Goal: Task Accomplishment & Management: Manage account settings

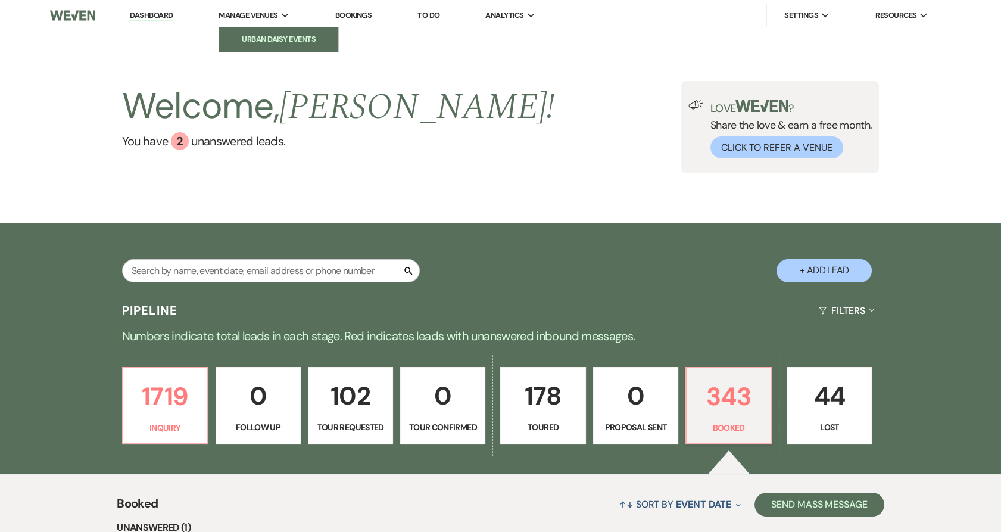
click at [278, 43] on li "Urban Daisy Events" at bounding box center [278, 39] width 107 height 12
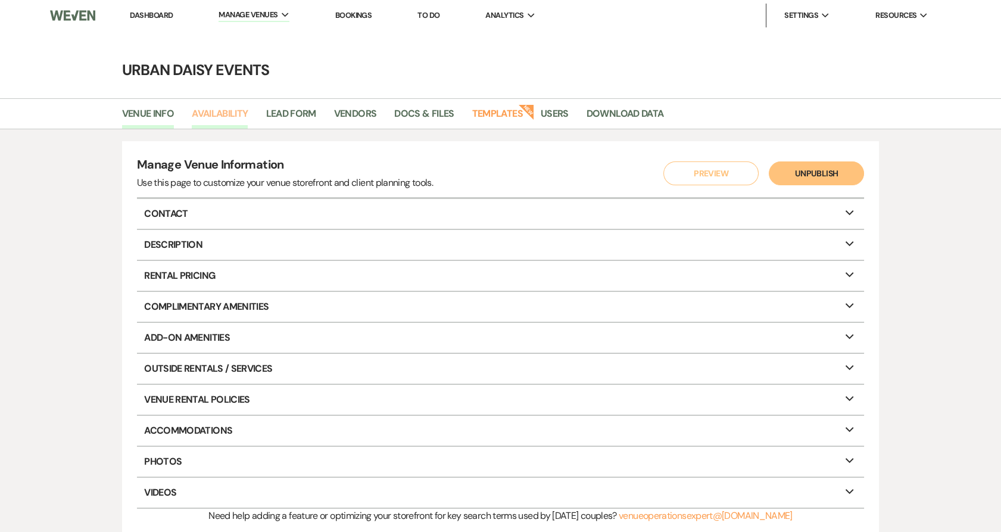
click at [232, 120] on link "Availability" at bounding box center [220, 117] width 56 height 23
select select "2"
select select "2026"
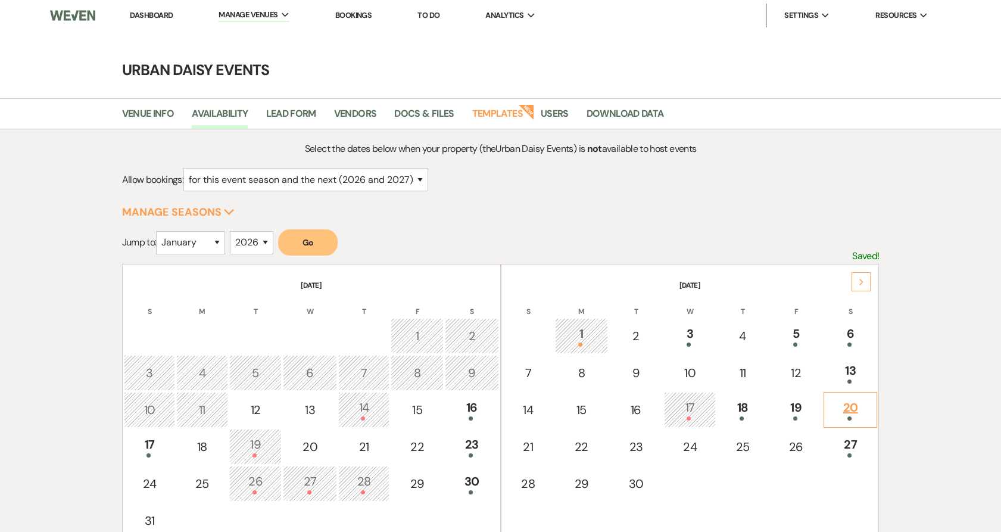
click at [849, 416] on span at bounding box center [850, 418] width 4 height 4
click at [433, 122] on link "Docs & Files" at bounding box center [424, 117] width 60 height 23
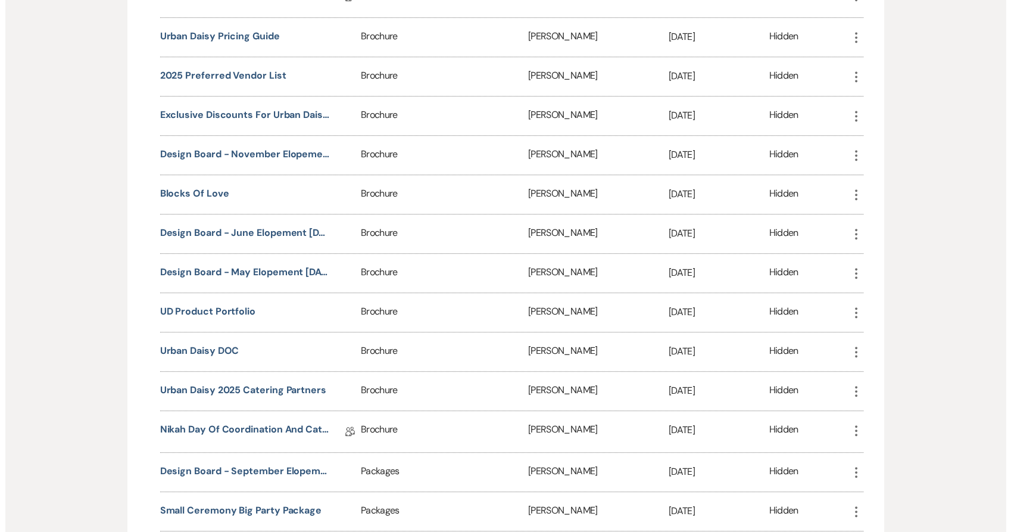
scroll to position [1201, 0]
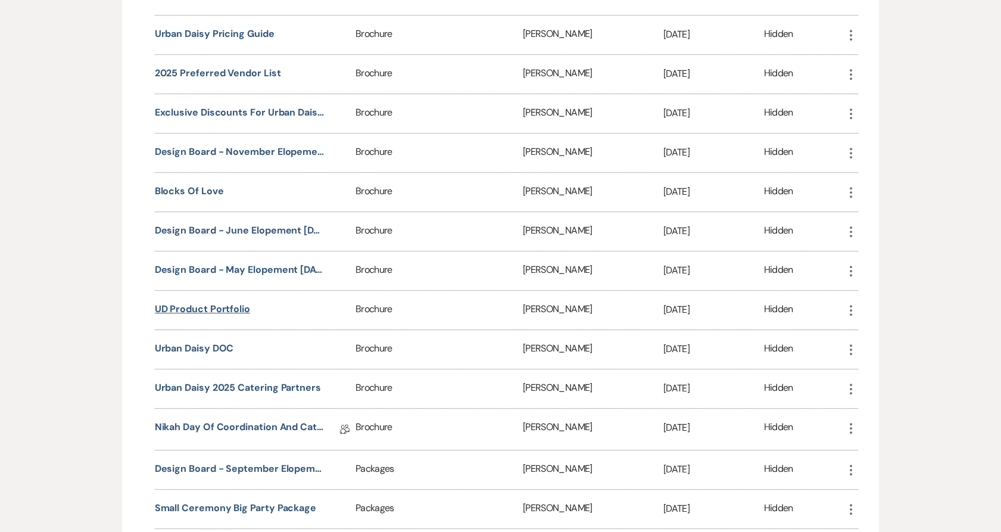
click at [194, 314] on button "UD Product Portfolio" at bounding box center [202, 309] width 95 height 14
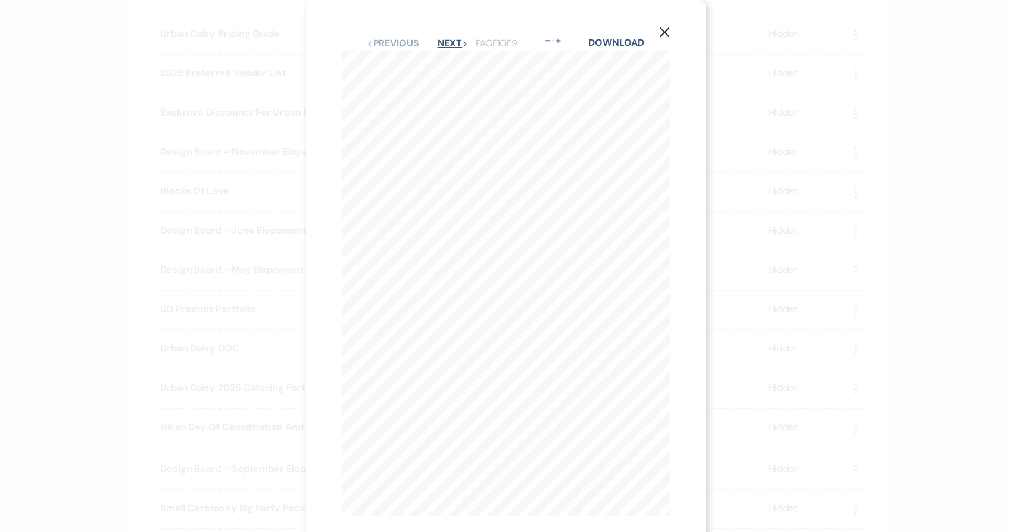
click at [449, 42] on button "Next Next" at bounding box center [452, 44] width 31 height 10
click at [448, 43] on button "Next Next" at bounding box center [452, 44] width 31 height 10
click at [270, 362] on div "X Previous Previous Next Next Page 4 of 9 - Zoom + Download FLOWER TRELLIS ARBO…" at bounding box center [505, 266] width 1011 height 532
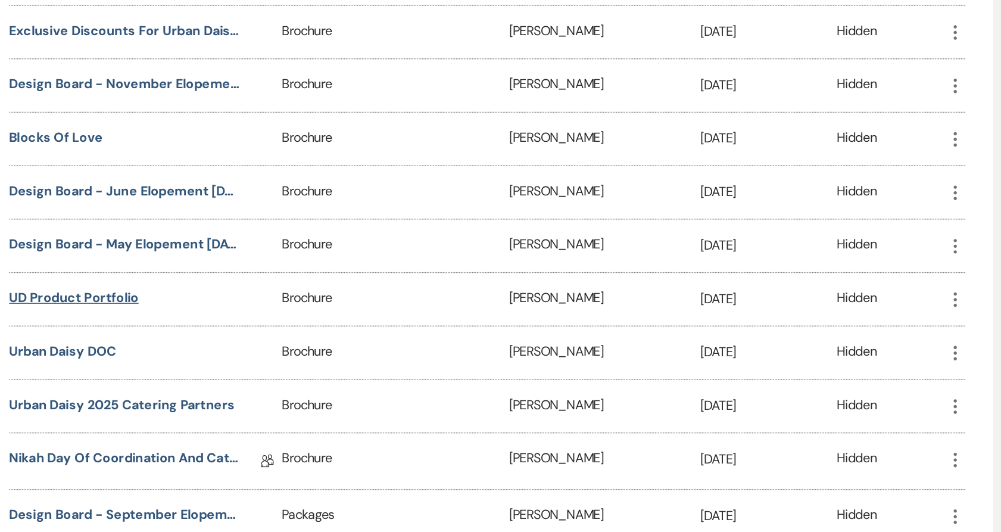
click at [172, 310] on button "UD Product Portfolio" at bounding box center [202, 309] width 95 height 14
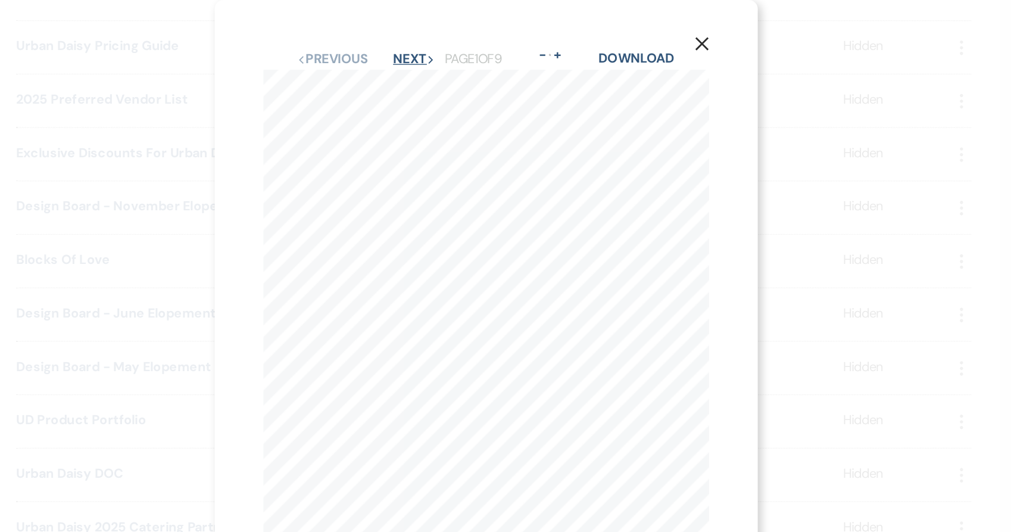
click at [443, 43] on button "Next Next" at bounding box center [452, 44] width 31 height 10
click at [445, 42] on button "Next Next" at bounding box center [452, 44] width 31 height 10
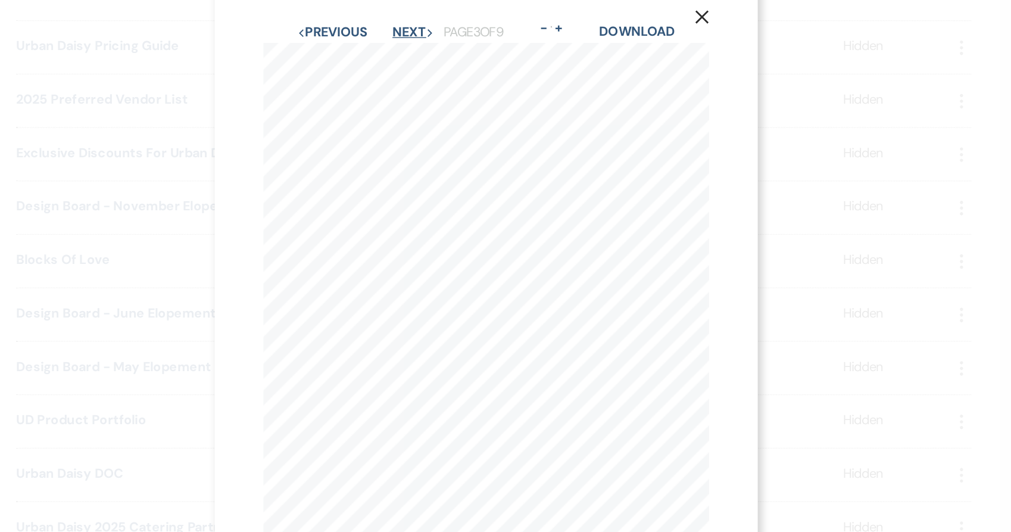
click at [441, 19] on button "Next Next" at bounding box center [452, 24] width 31 height 10
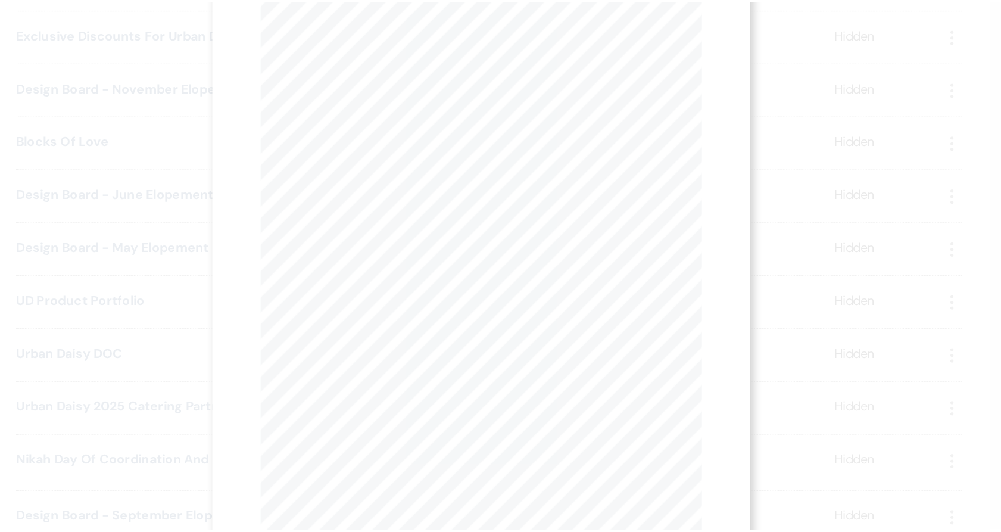
scroll to position [1200, 0]
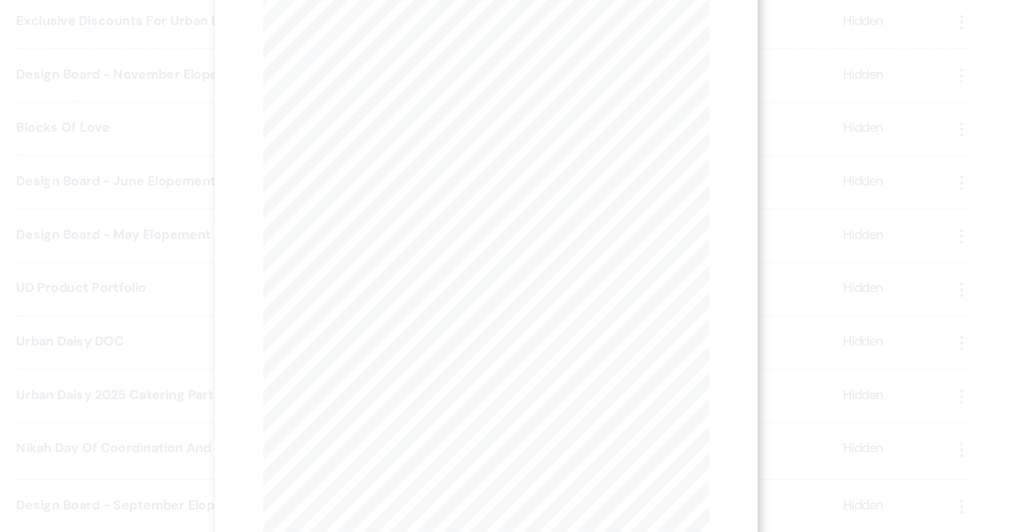
click at [224, 254] on div "X Previous Previous Next Next Page 4 of 9 - Zoom + Download FLOWER TRELLIS ARBO…" at bounding box center [505, 266] width 1011 height 532
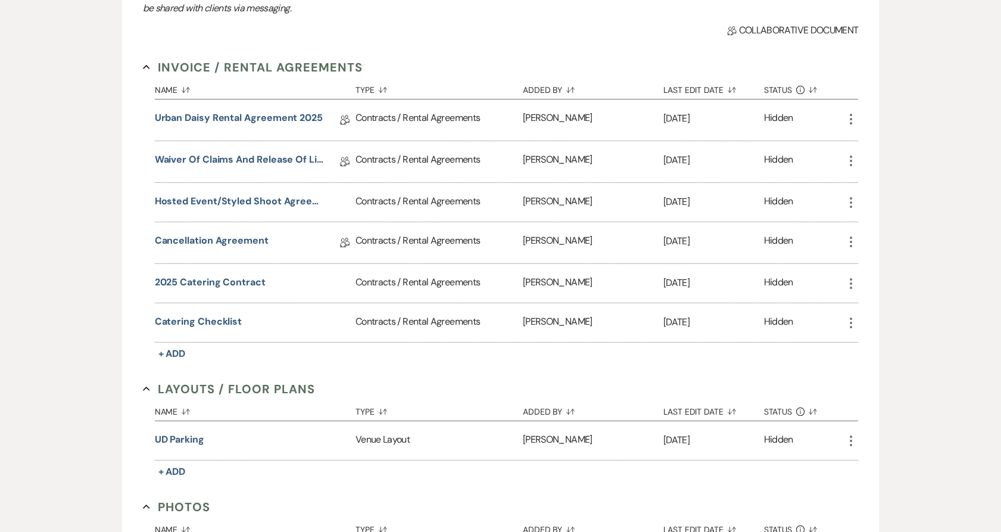
scroll to position [0, 0]
